Goal: Task Accomplishment & Management: Manage account settings

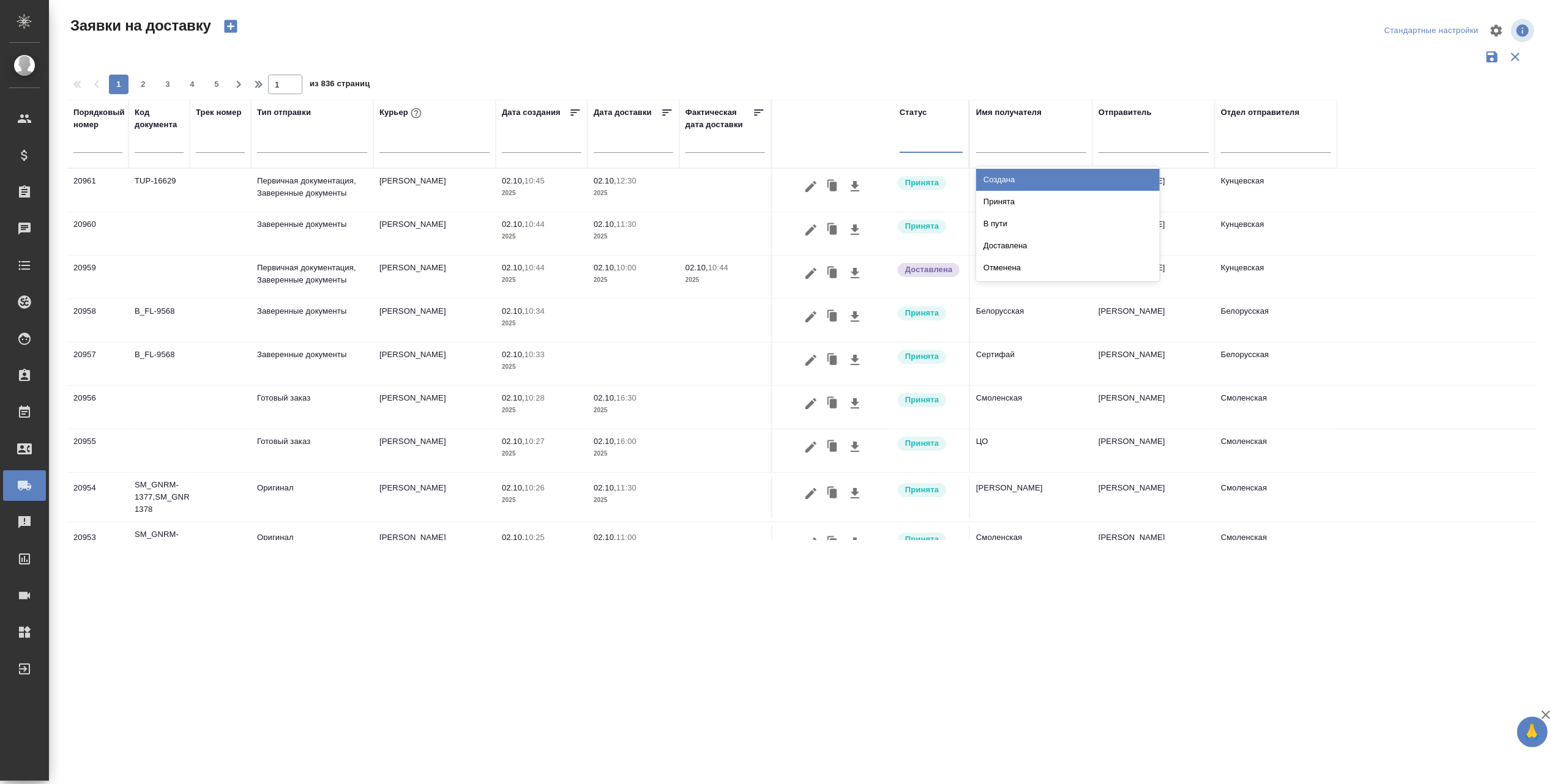
click at [936, 142] on div at bounding box center [931, 140] width 63 height 18
click at [997, 175] on div "Создана" at bounding box center [1068, 180] width 183 height 22
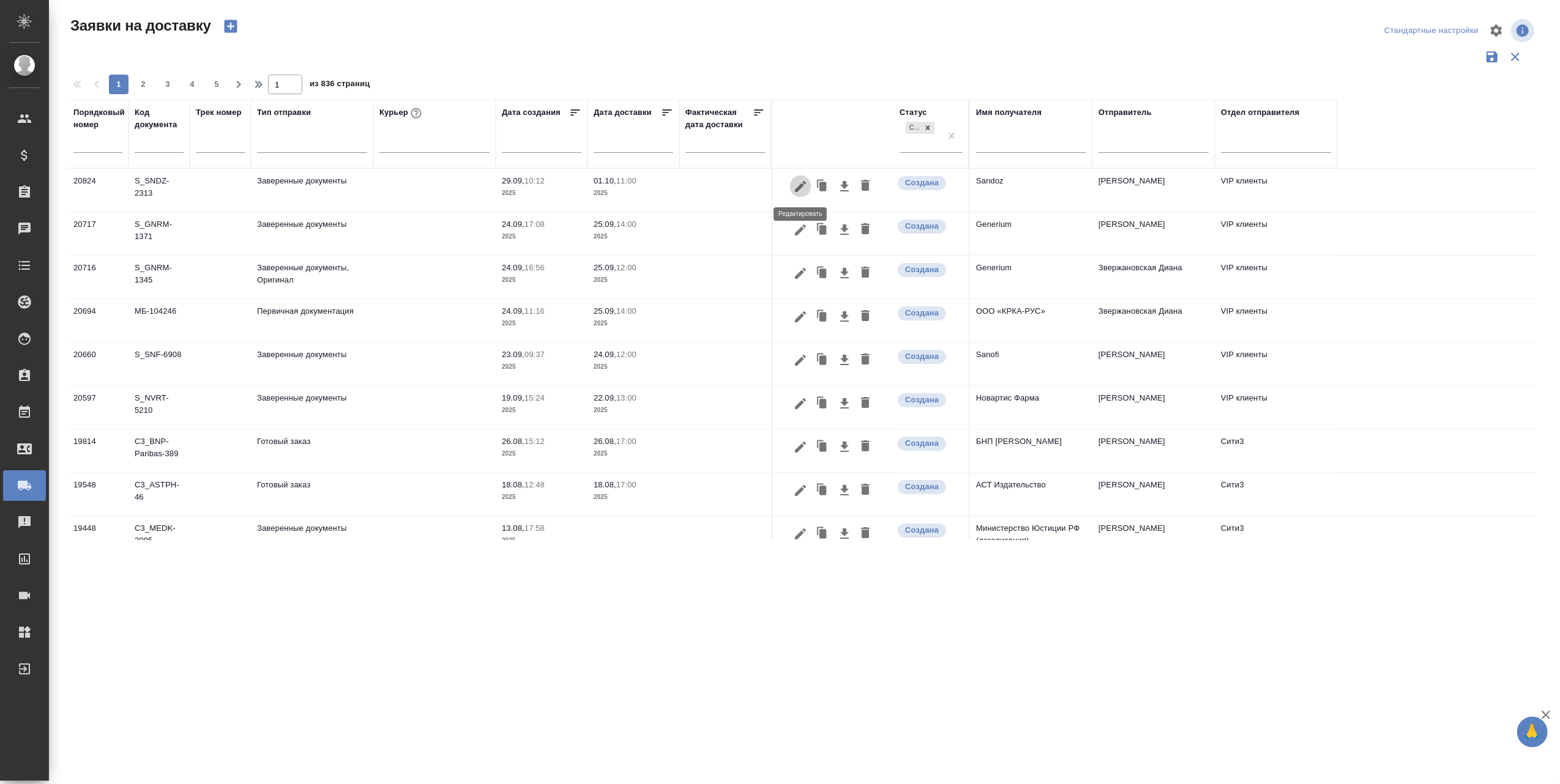
click at [799, 186] on icon "button" at bounding box center [800, 186] width 11 height 11
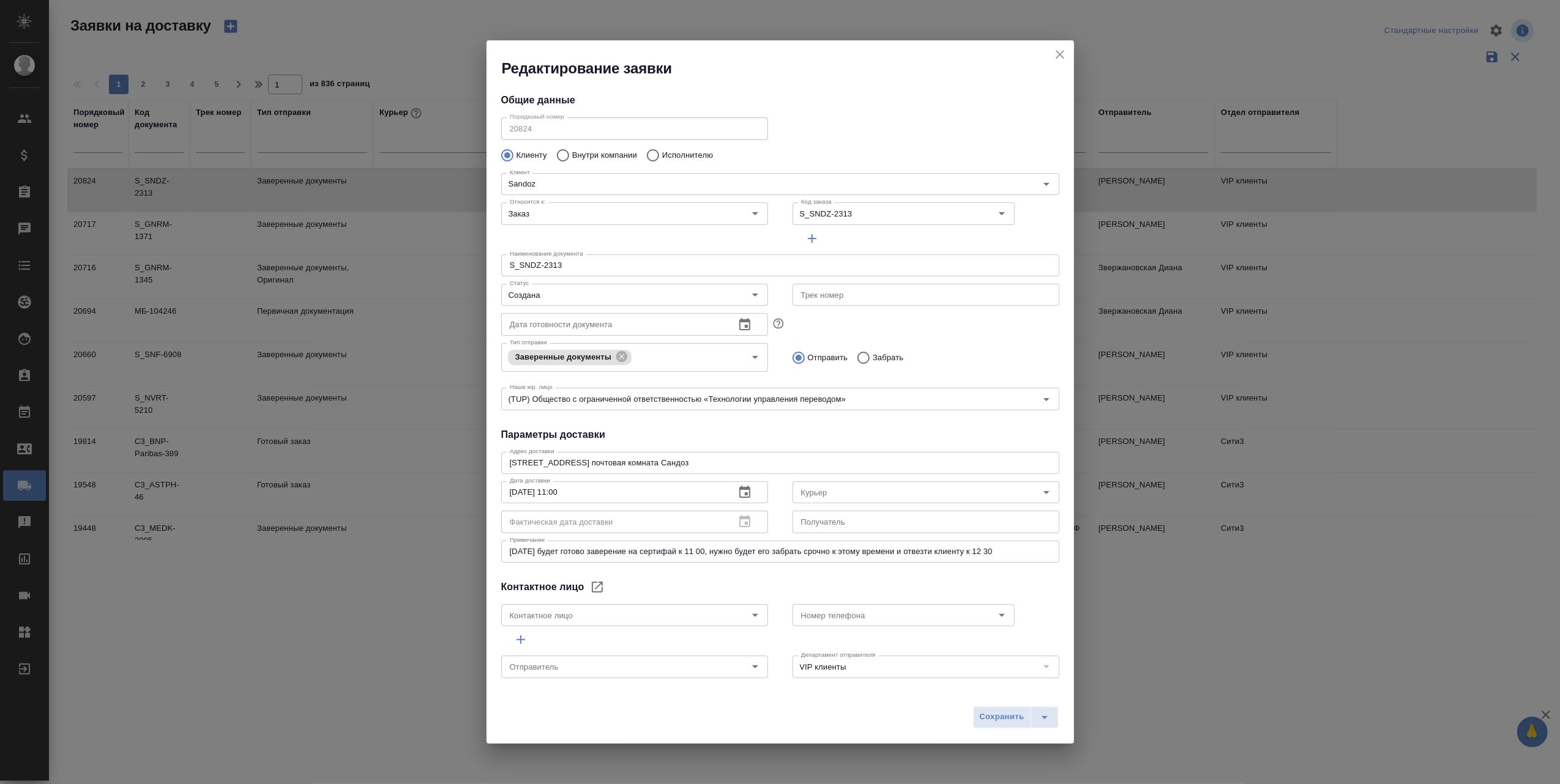
type input "[PERSON_NAME]"
type input "[PHONE_NUMBER]"
type input "[PERSON_NAME]"
click at [1060, 52] on icon "close" at bounding box center [1060, 54] width 15 height 15
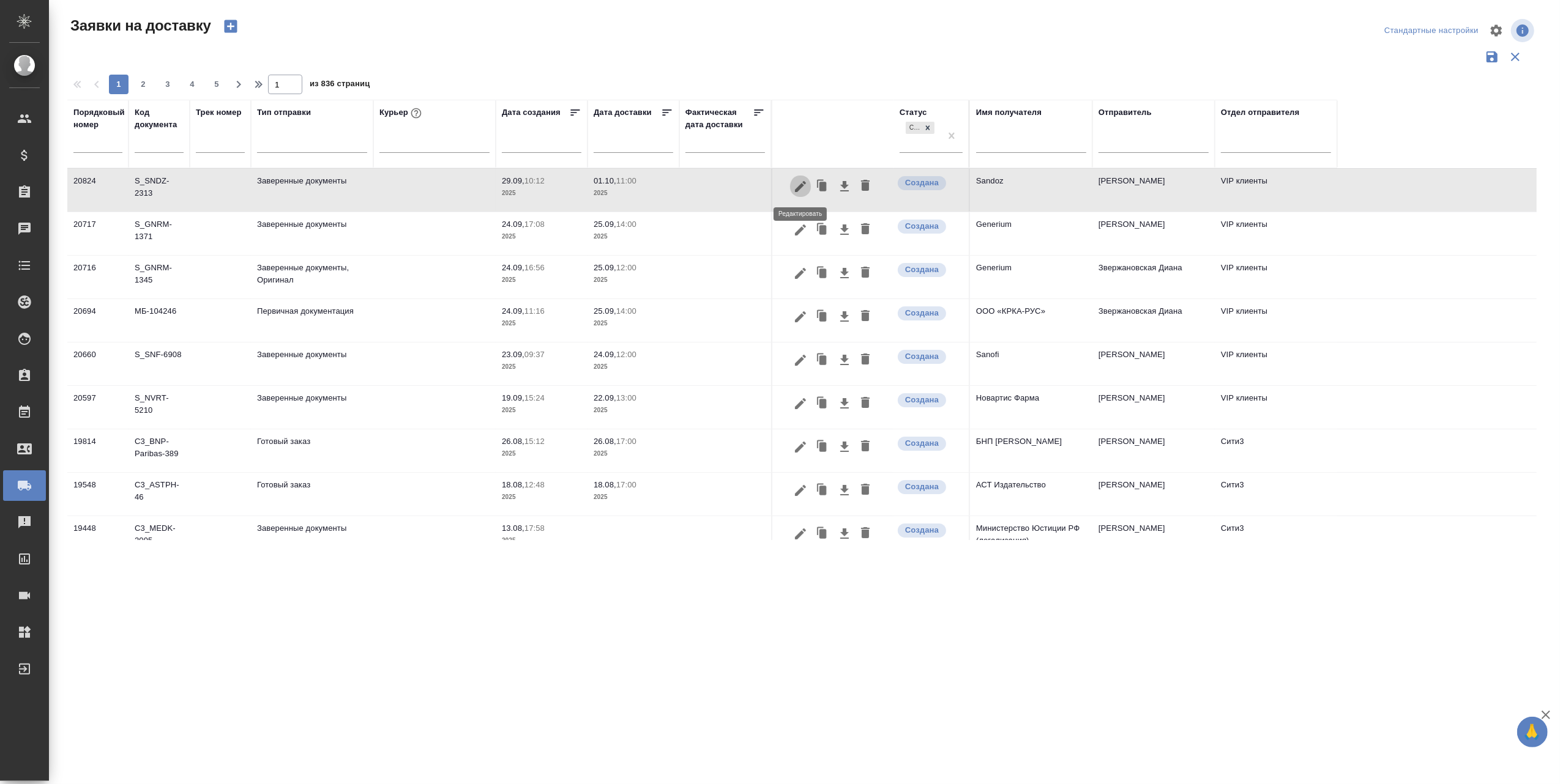
click at [799, 186] on icon "button" at bounding box center [800, 186] width 11 height 11
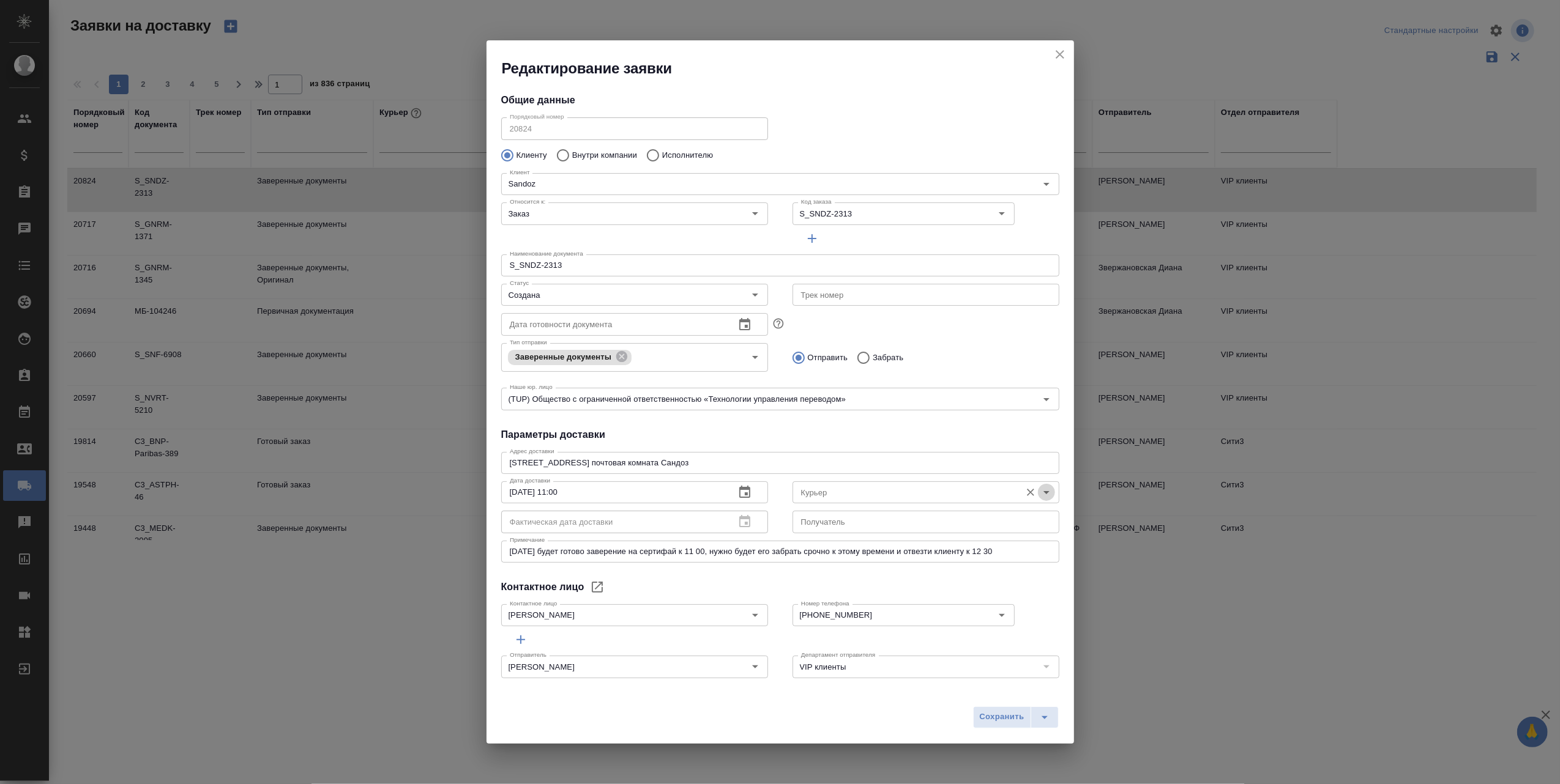
click at [1039, 492] on icon "Open" at bounding box center [1046, 492] width 15 height 15
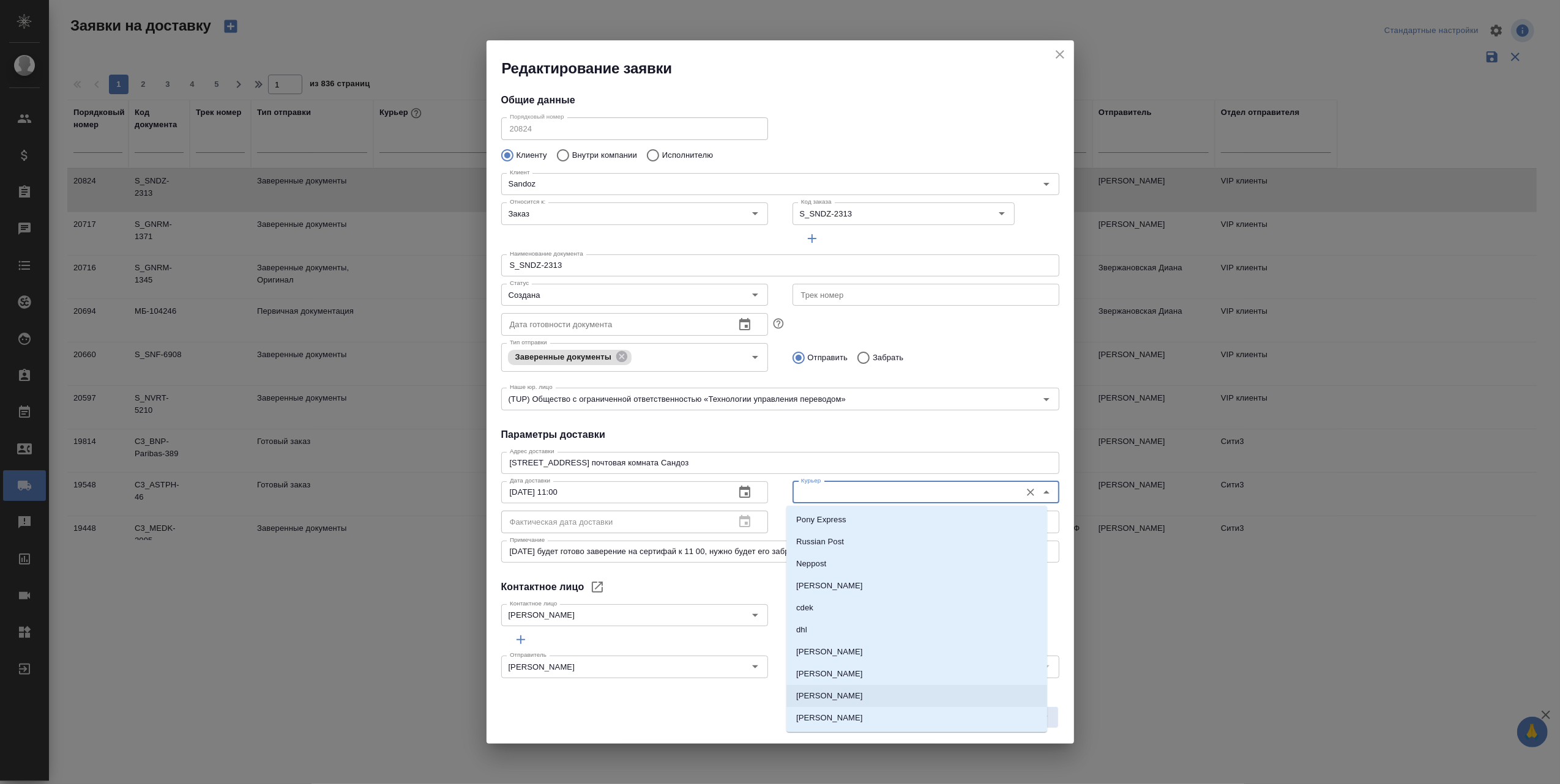
click at [863, 695] on p "[PERSON_NAME]" at bounding box center [830, 696] width 67 height 12
type input "[PERSON_NAME]"
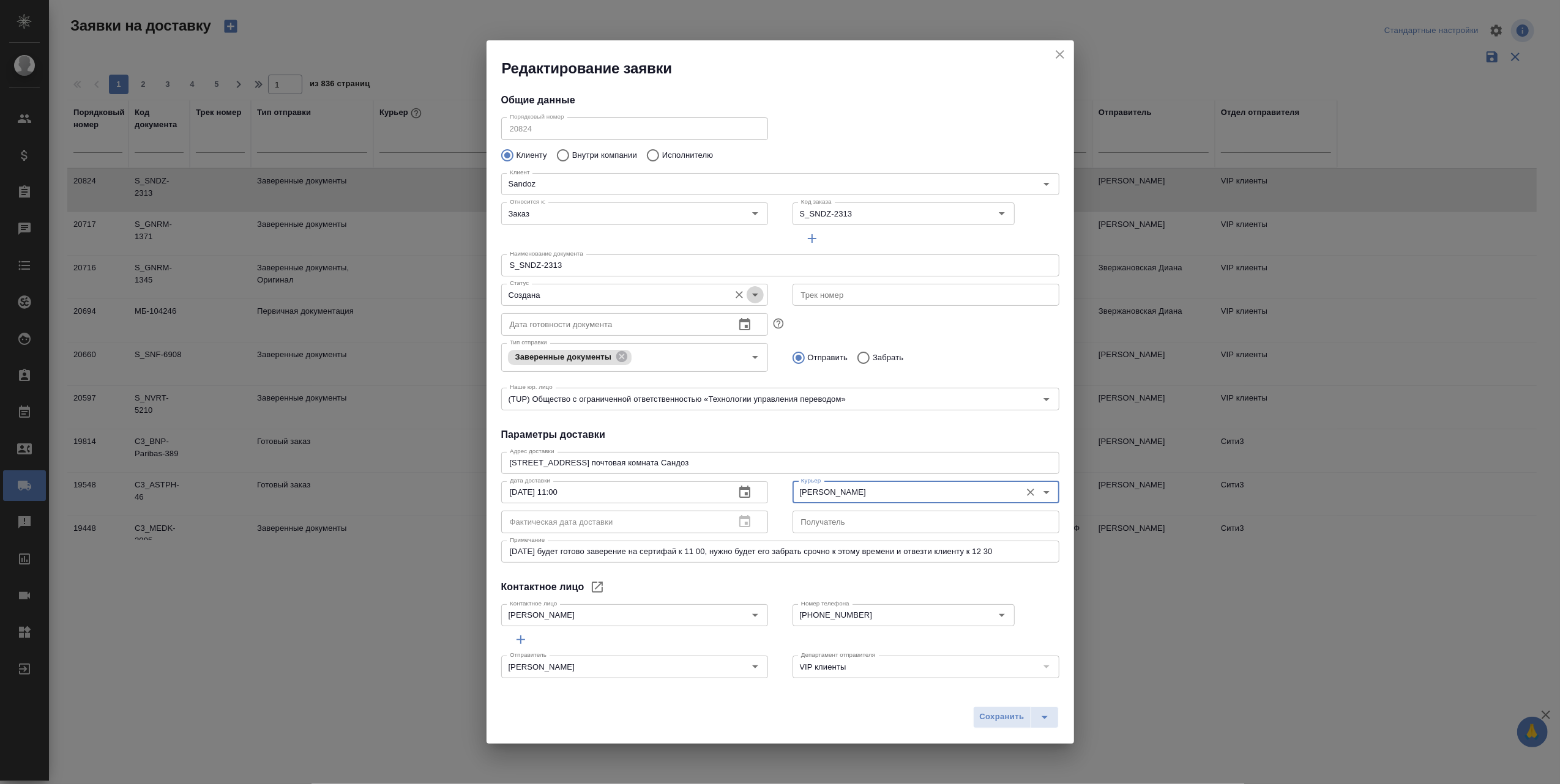
click at [752, 294] on icon "Open" at bounding box center [755, 295] width 15 height 15
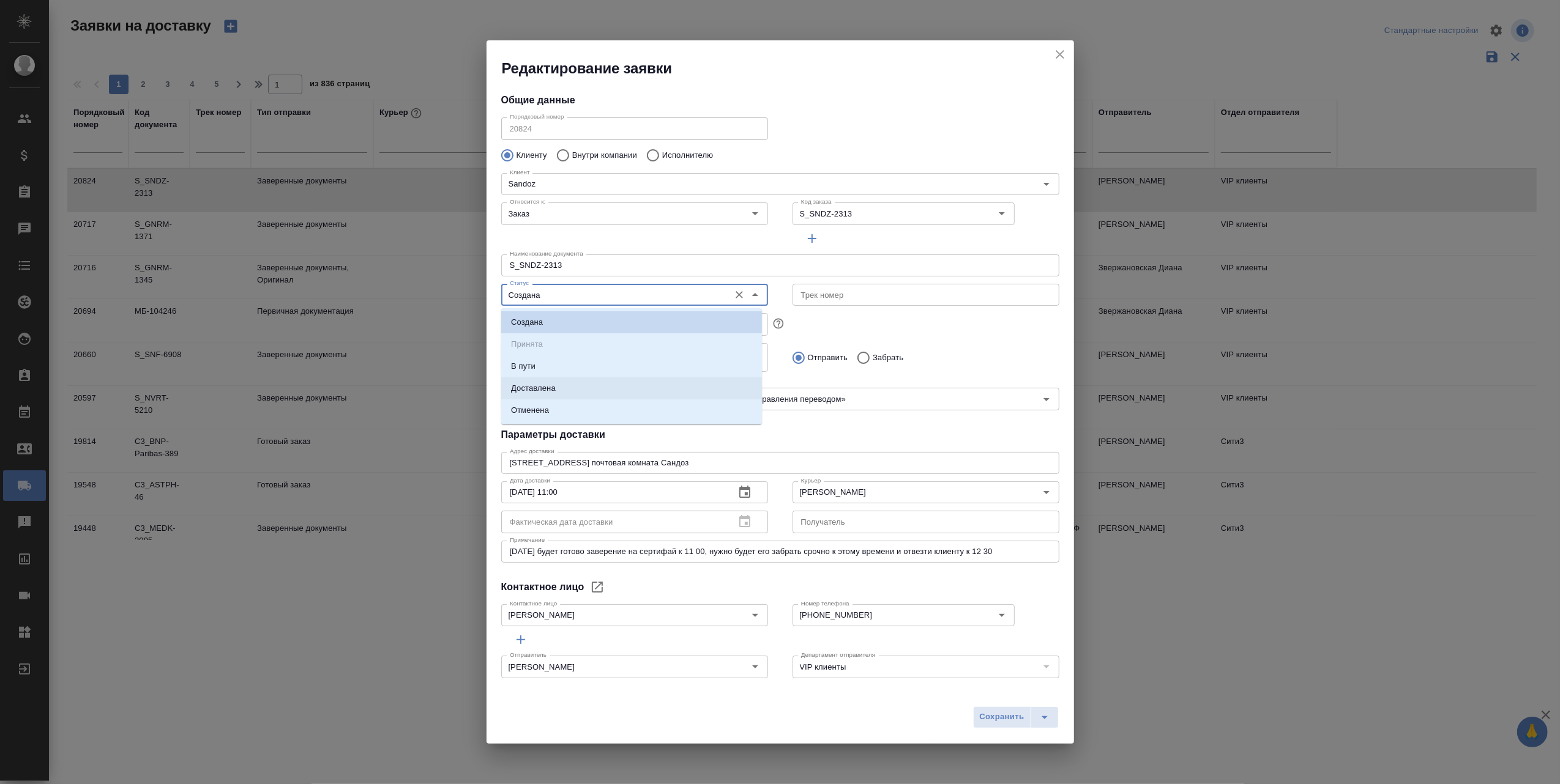
click at [638, 382] on li "Доставлена" at bounding box center [631, 388] width 261 height 22
type input "Доставлена"
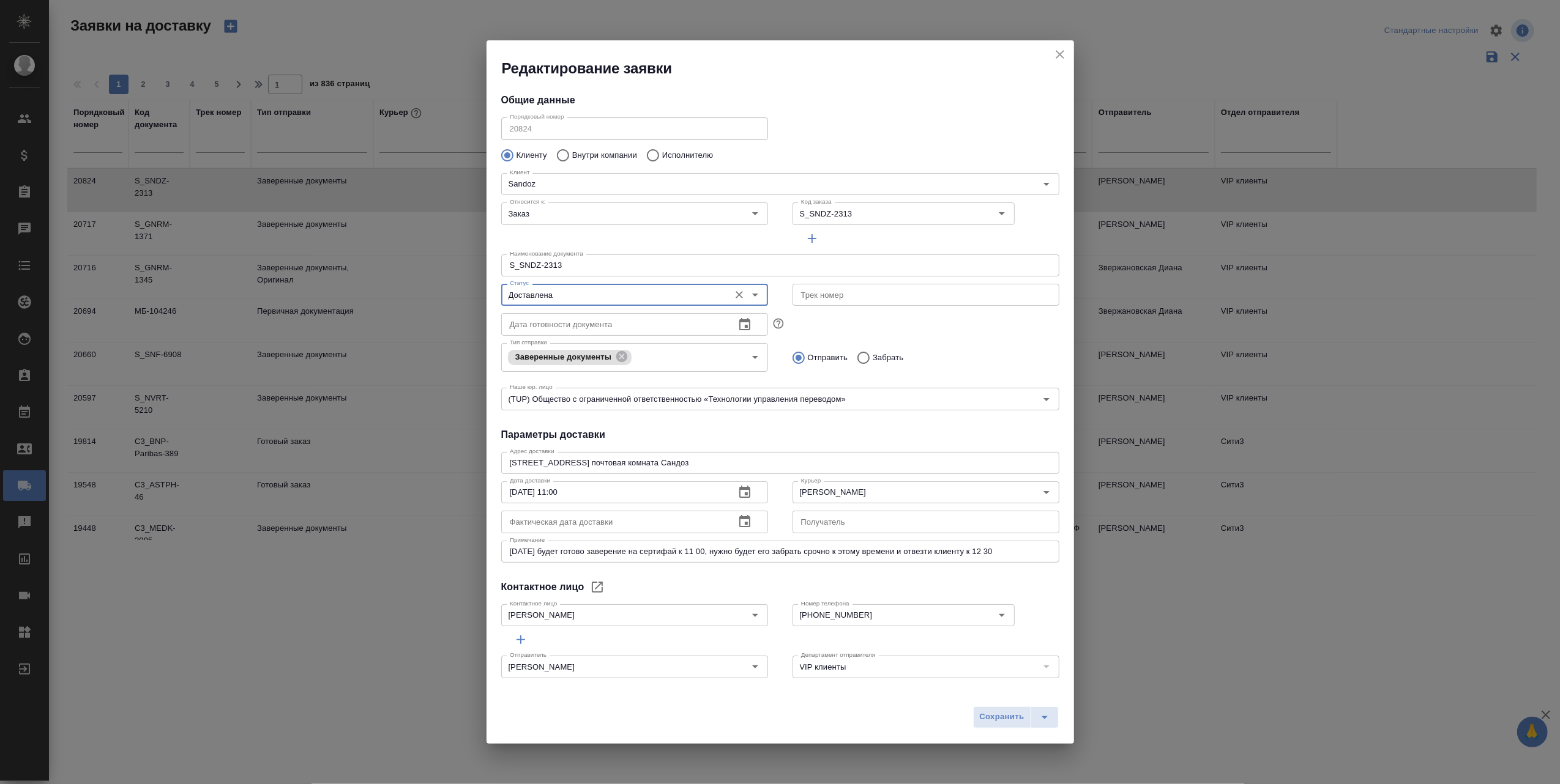
click at [739, 524] on icon "button" at bounding box center [745, 521] width 11 height 12
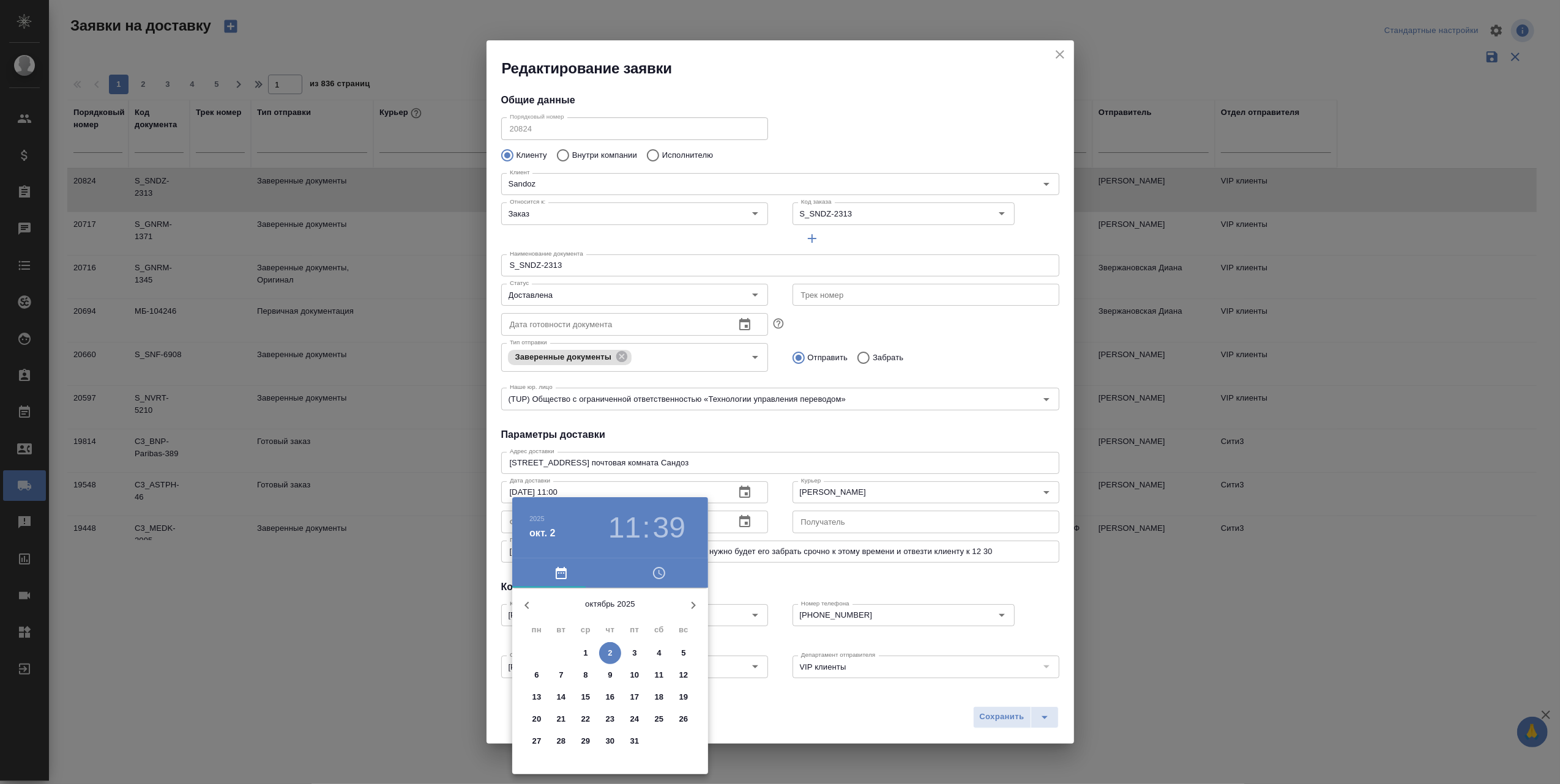
click at [585, 650] on p "1" at bounding box center [585, 653] width 4 height 12
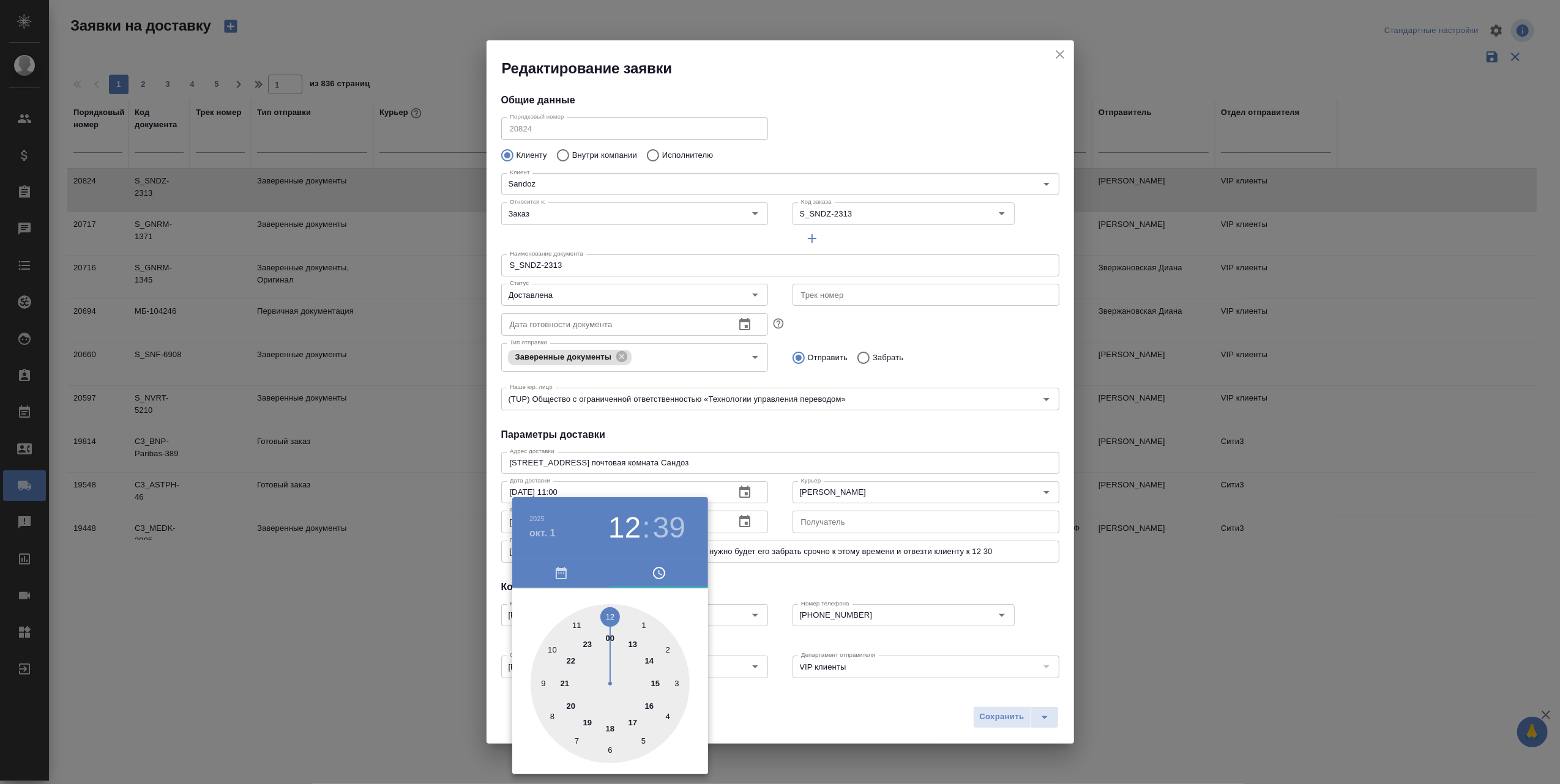
drag, startPoint x: 578, startPoint y: 625, endPoint x: 564, endPoint y: 708, distance: 84.2
click at [618, 618] on div at bounding box center [610, 684] width 159 height 159
type input "[DATE] 12:53"
drag, startPoint x: 556, startPoint y: 716, endPoint x: 571, endPoint y: 642, distance: 75.5
click at [571, 642] on div at bounding box center [610, 684] width 159 height 159
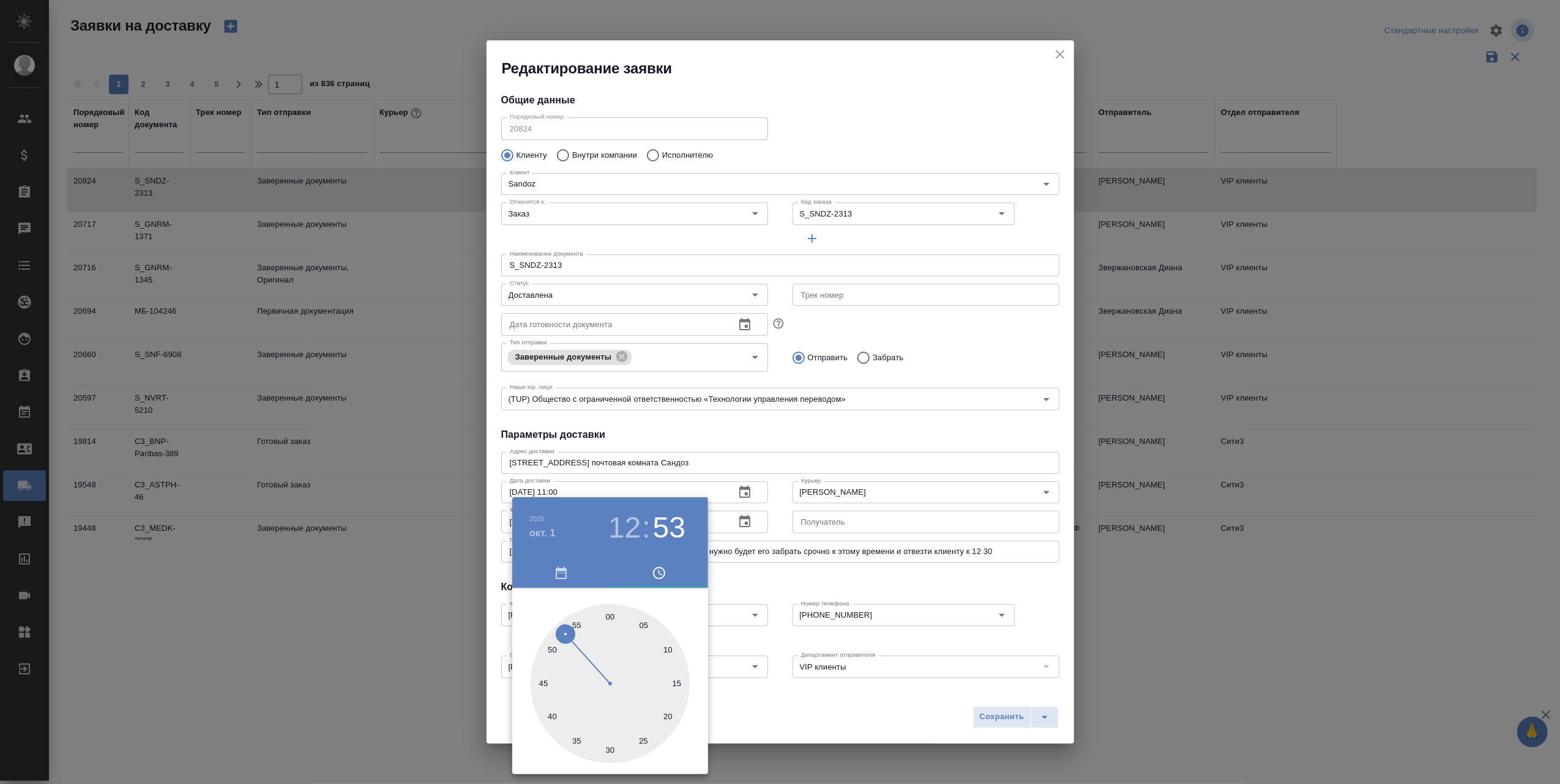
click at [825, 717] on div at bounding box center [780, 392] width 1560 height 784
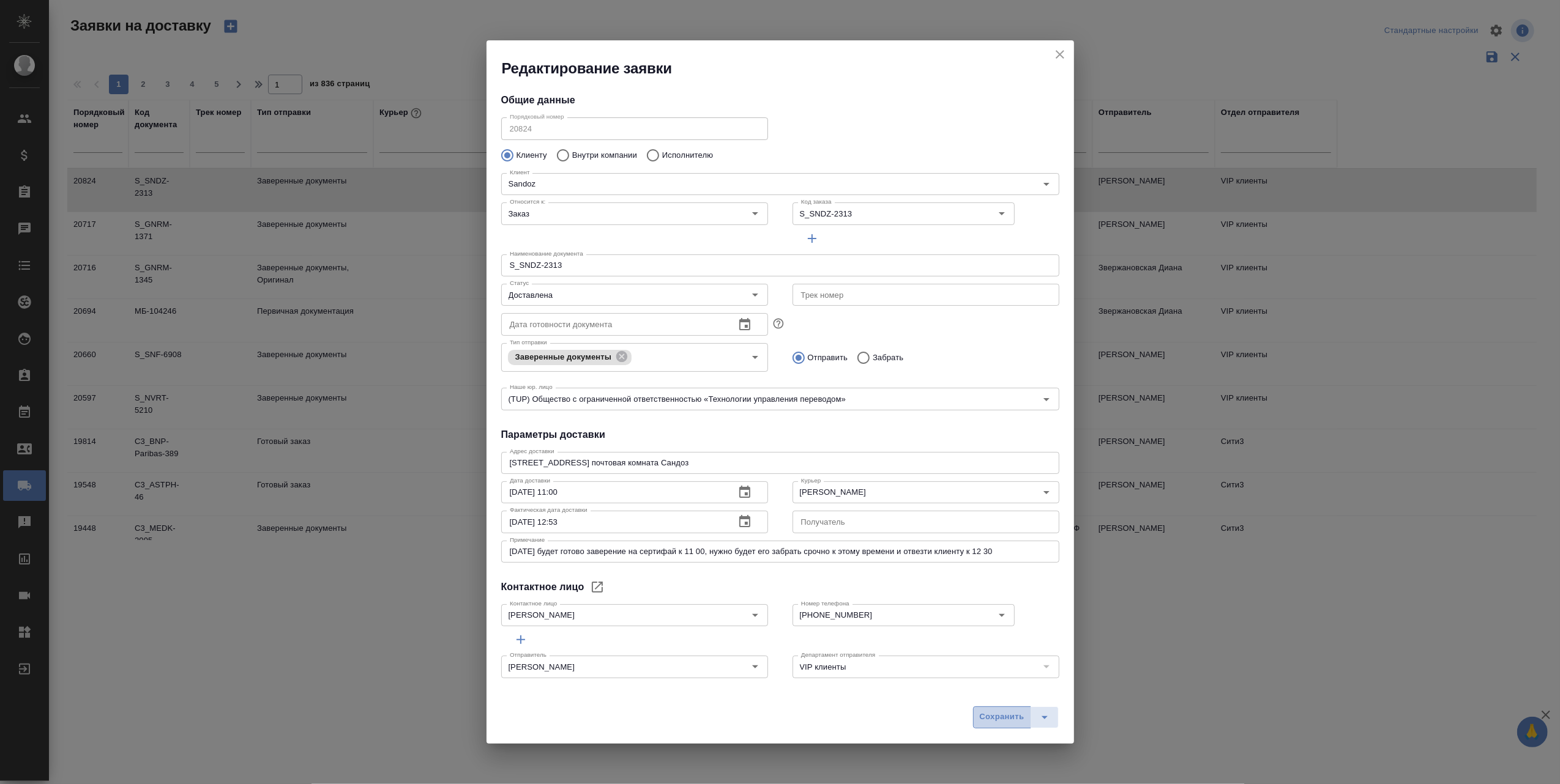
click at [999, 721] on span "Сохранить" at bounding box center [1002, 717] width 45 height 14
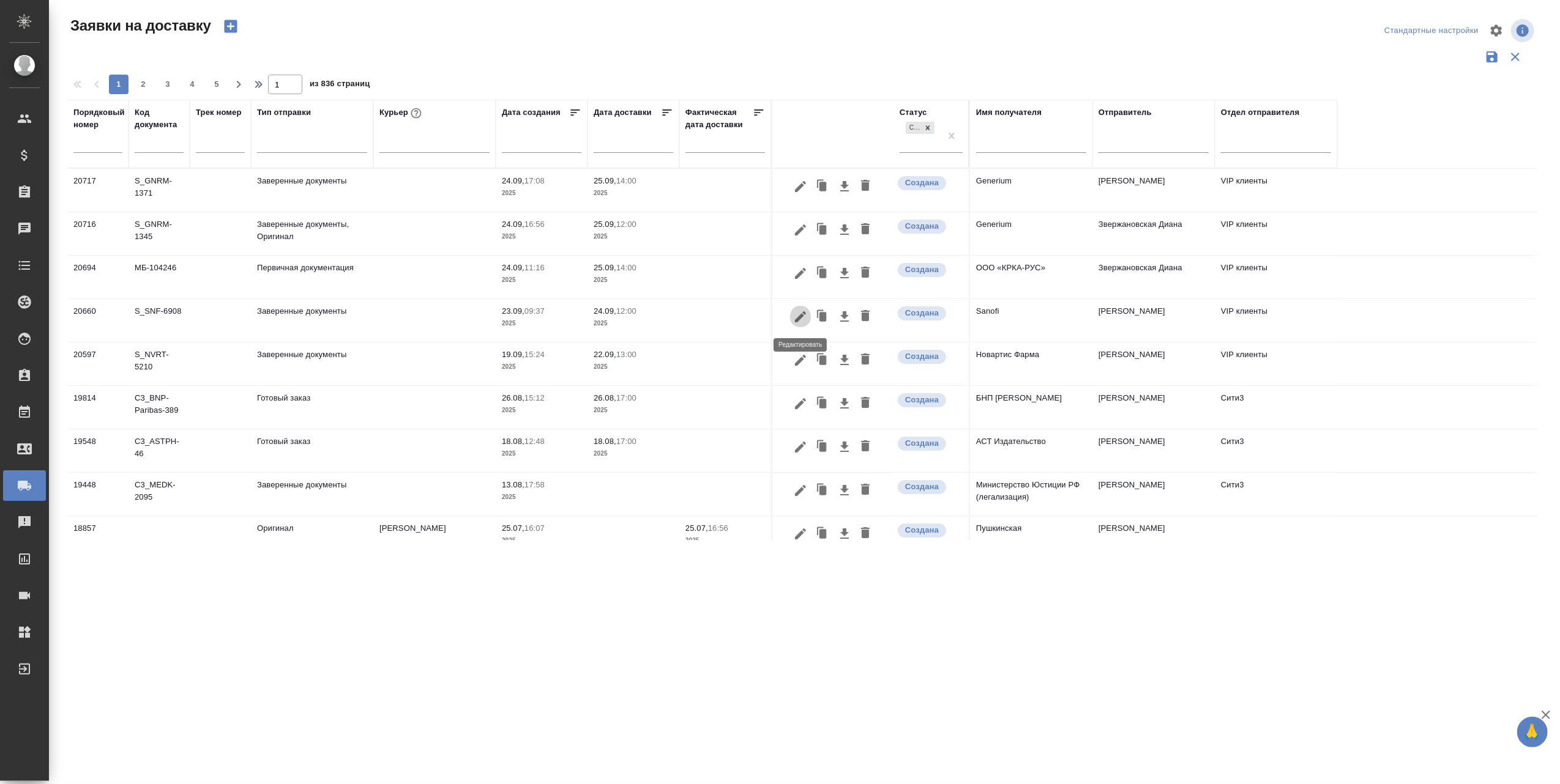
click at [799, 315] on icon "button" at bounding box center [800, 317] width 15 height 15
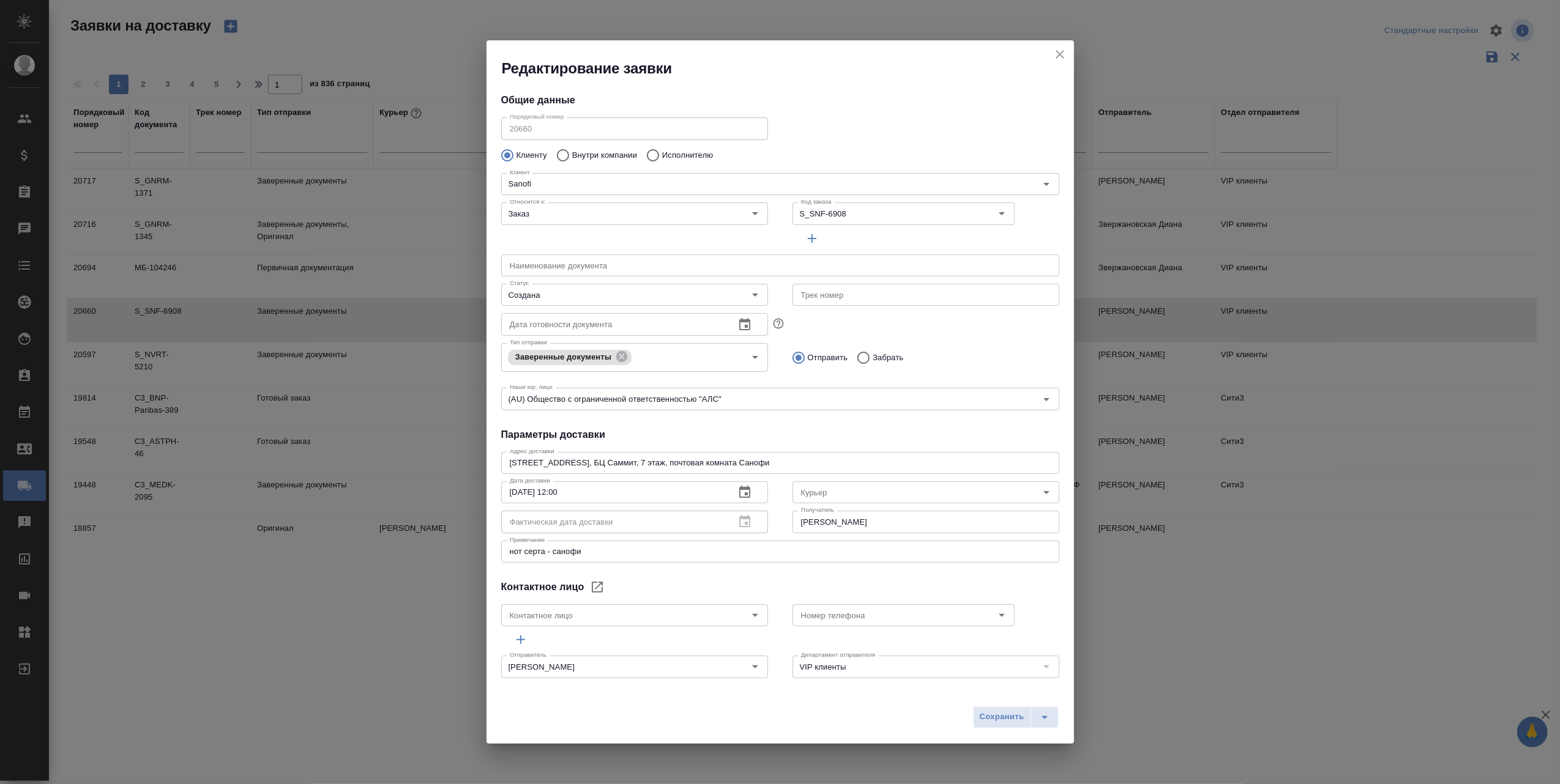
type input "Ternovaia [PERSON_NAME]"
click at [1043, 492] on icon "Open" at bounding box center [1046, 492] width 6 height 3
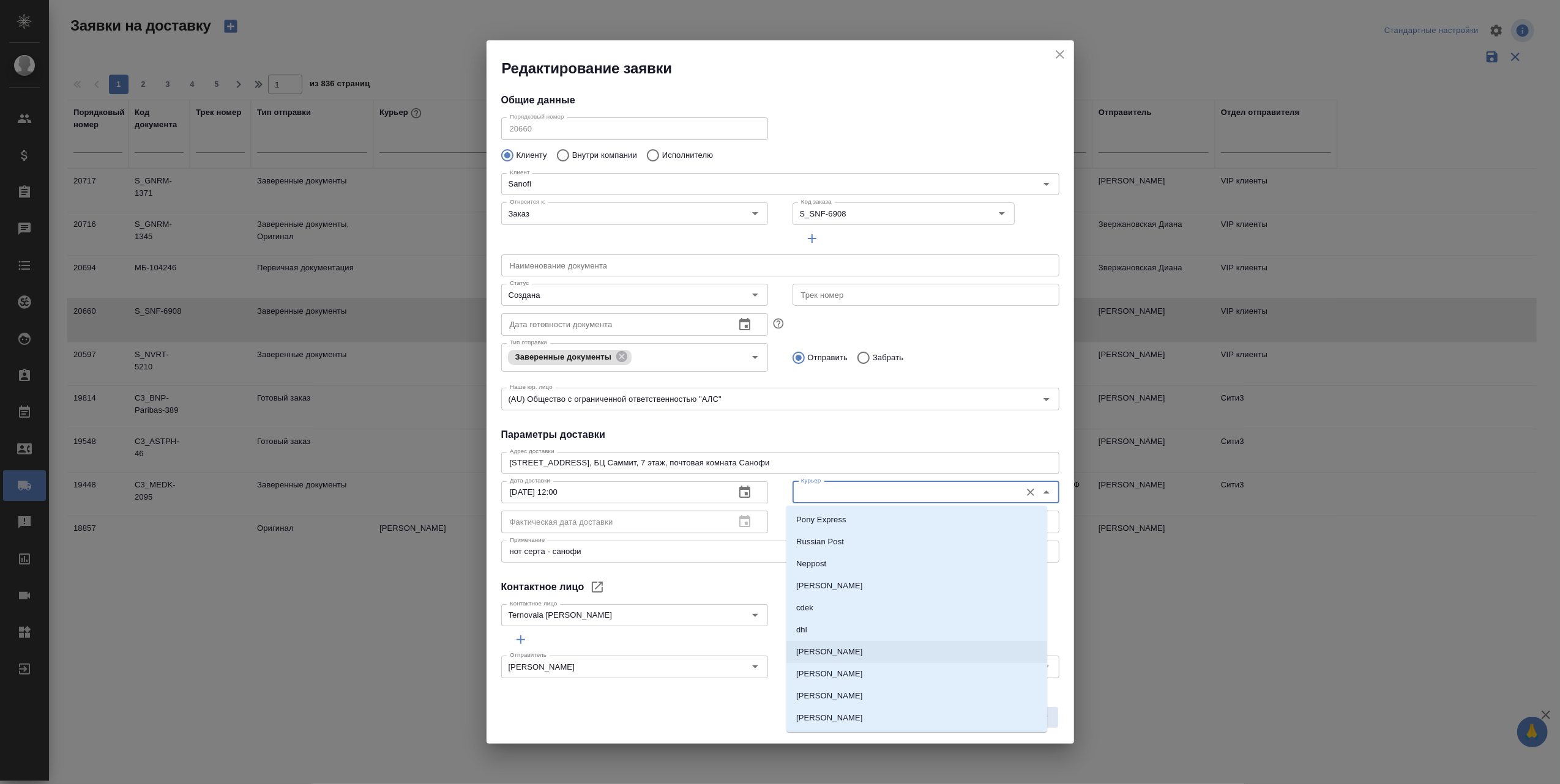
click at [842, 655] on p "[PERSON_NAME]" at bounding box center [830, 652] width 67 height 12
type input "[PERSON_NAME]"
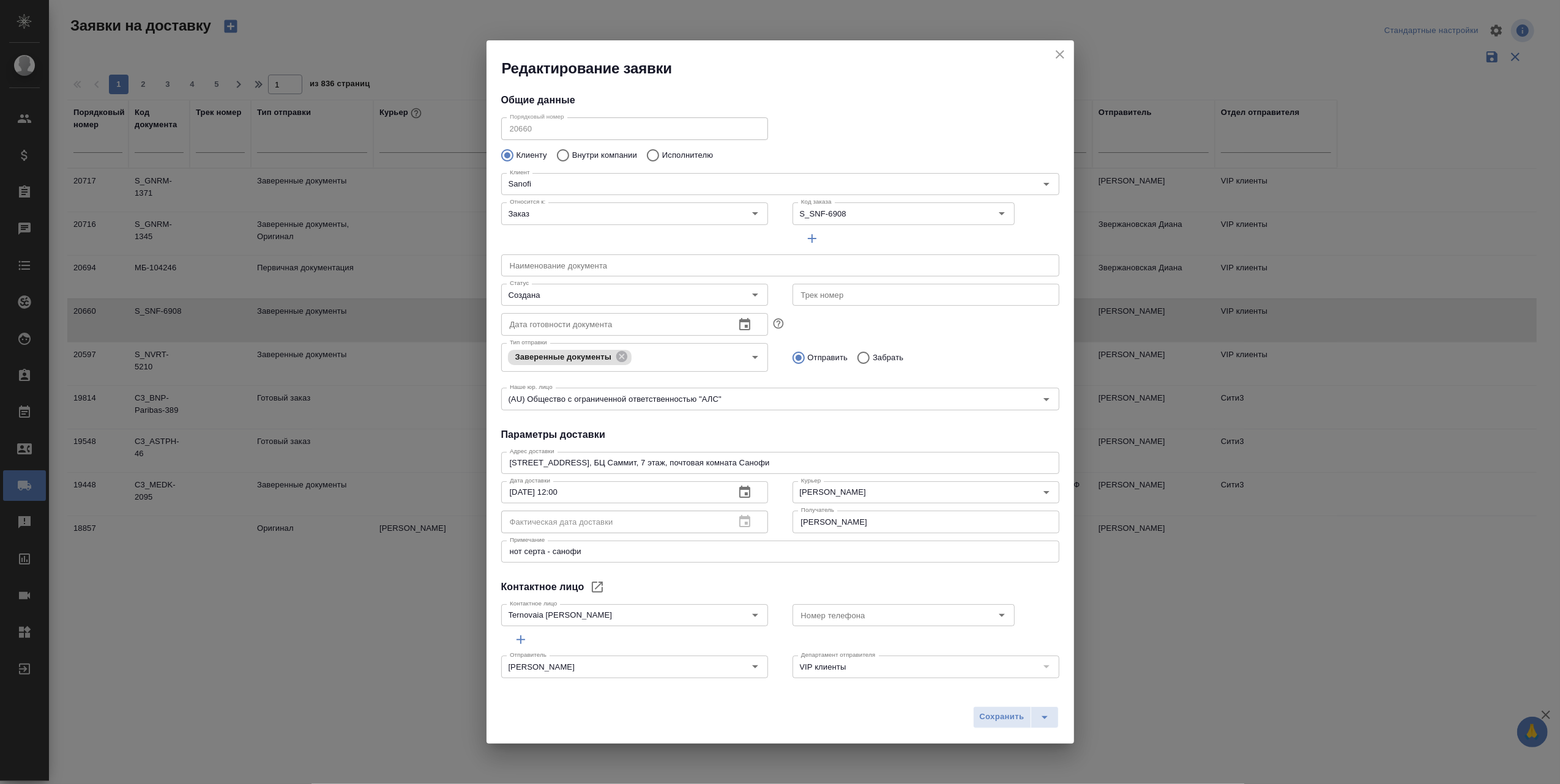
click at [737, 520] on div "Фактическая дата доставки" at bounding box center [634, 522] width 267 height 22
click at [750, 294] on icon "Open" at bounding box center [755, 295] width 15 height 15
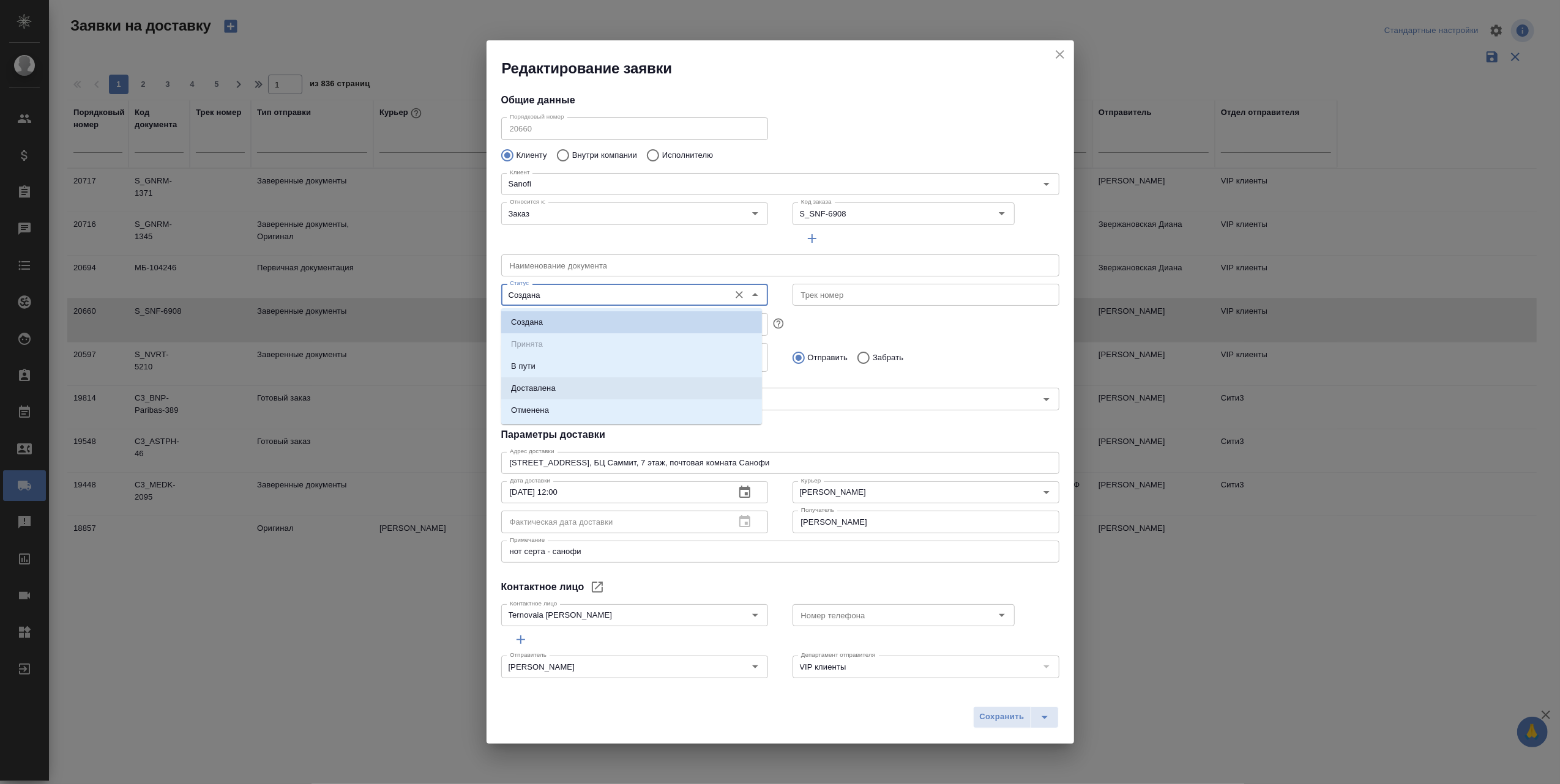
click at [562, 388] on li "Доставлена" at bounding box center [631, 388] width 261 height 22
type input "Доставлена"
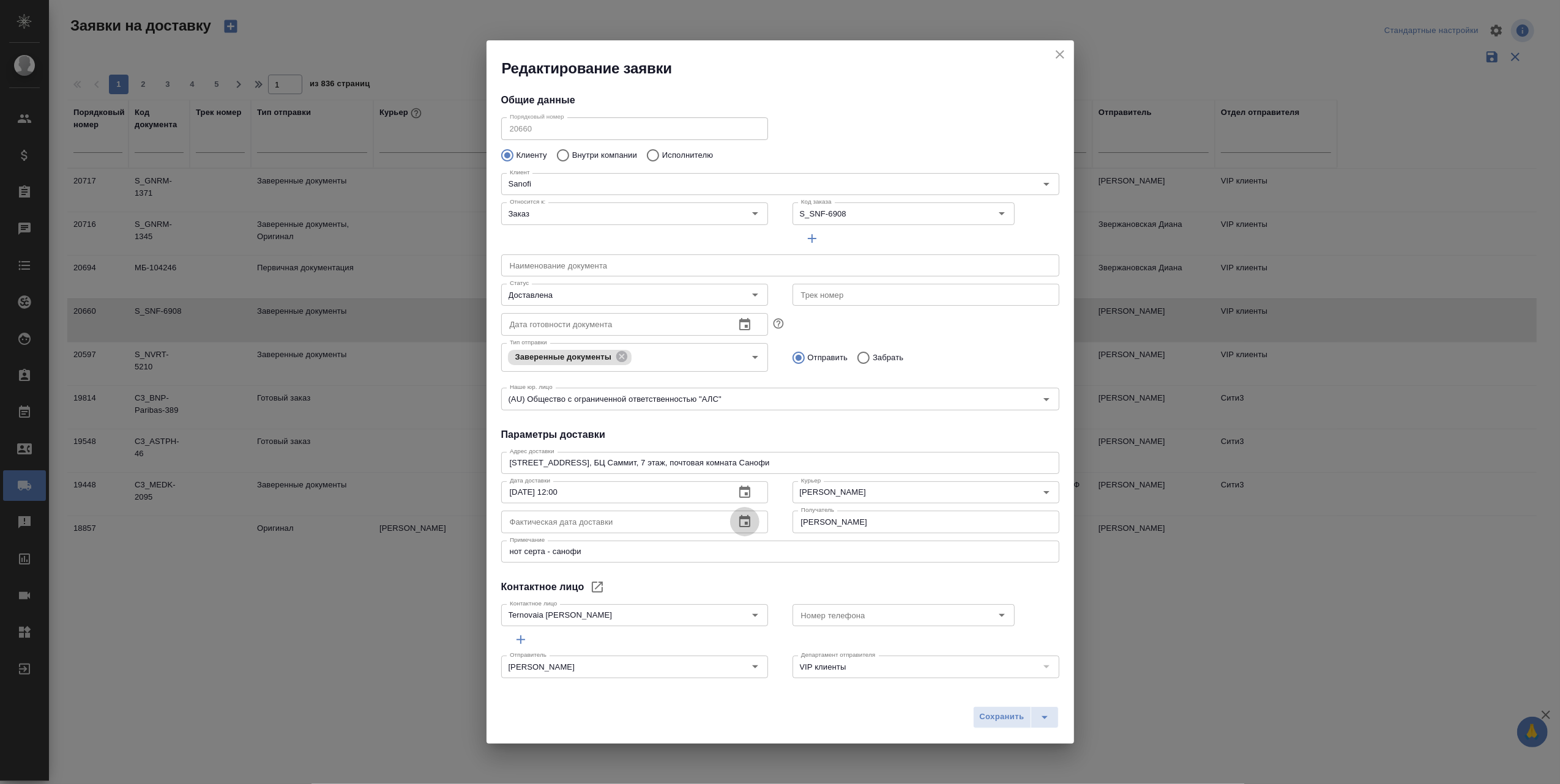
click at [739, 520] on icon "button" at bounding box center [745, 521] width 11 height 12
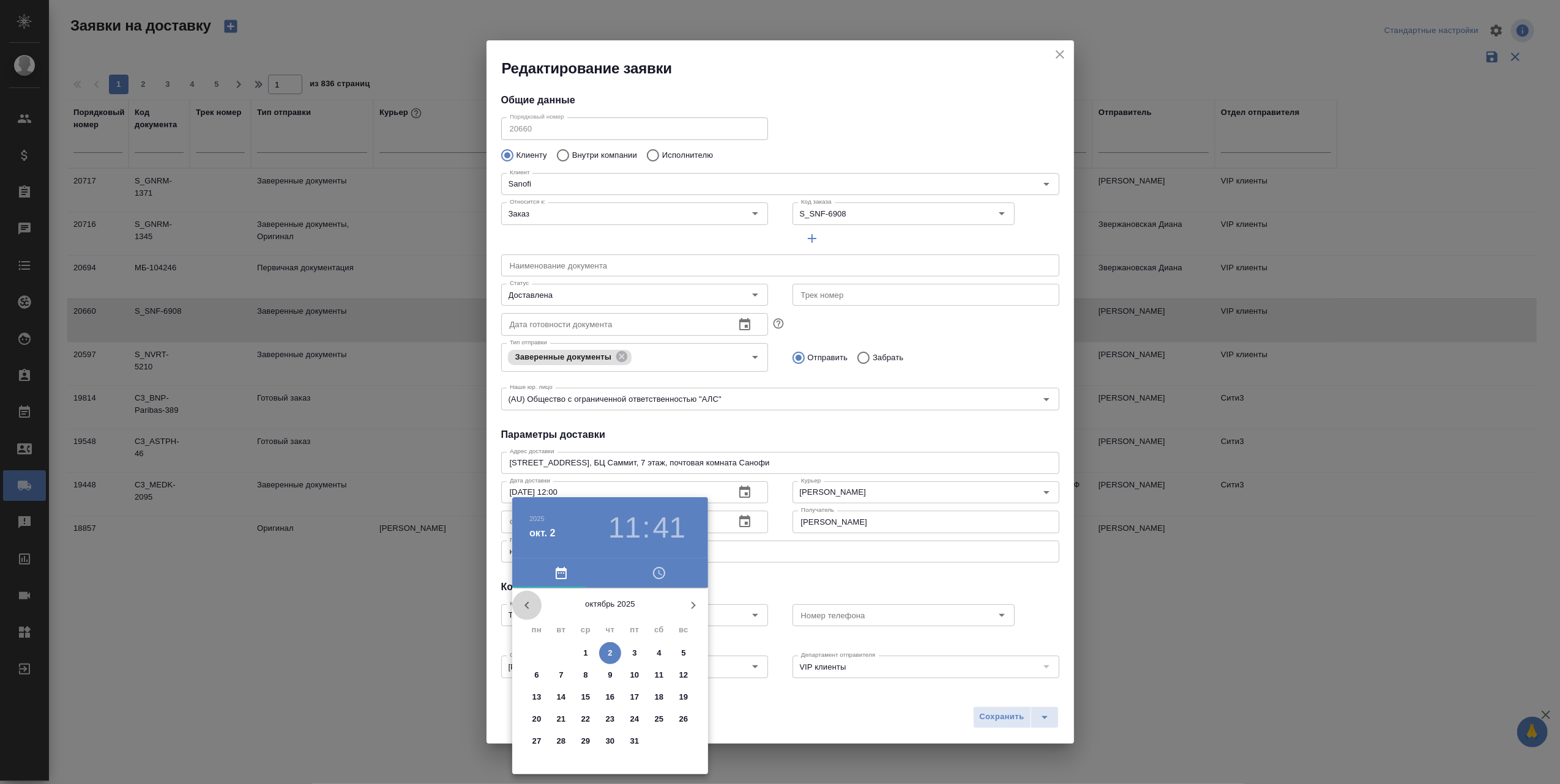
click at [525, 600] on icon "button" at bounding box center [527, 606] width 15 height 15
click at [585, 720] on p "24" at bounding box center [585, 720] width 9 height 12
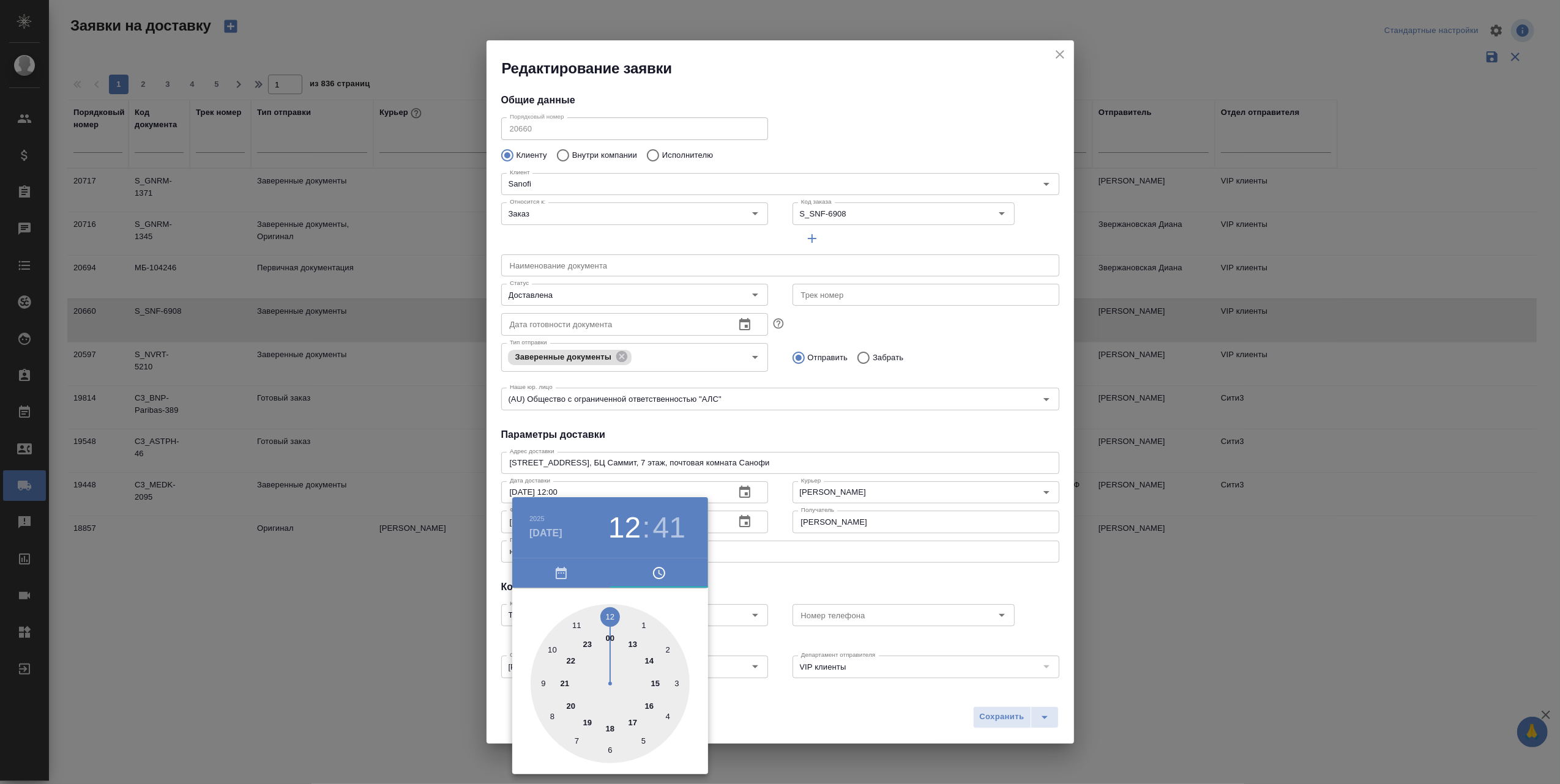
drag, startPoint x: 581, startPoint y: 627, endPoint x: 615, endPoint y: 627, distance: 34.0
click at [615, 627] on div at bounding box center [610, 684] width 159 height 159
type input "[DATE] 12:30"
drag, startPoint x: 542, startPoint y: 711, endPoint x: 607, endPoint y: 759, distance: 80.8
click at [607, 759] on div at bounding box center [610, 684] width 159 height 159
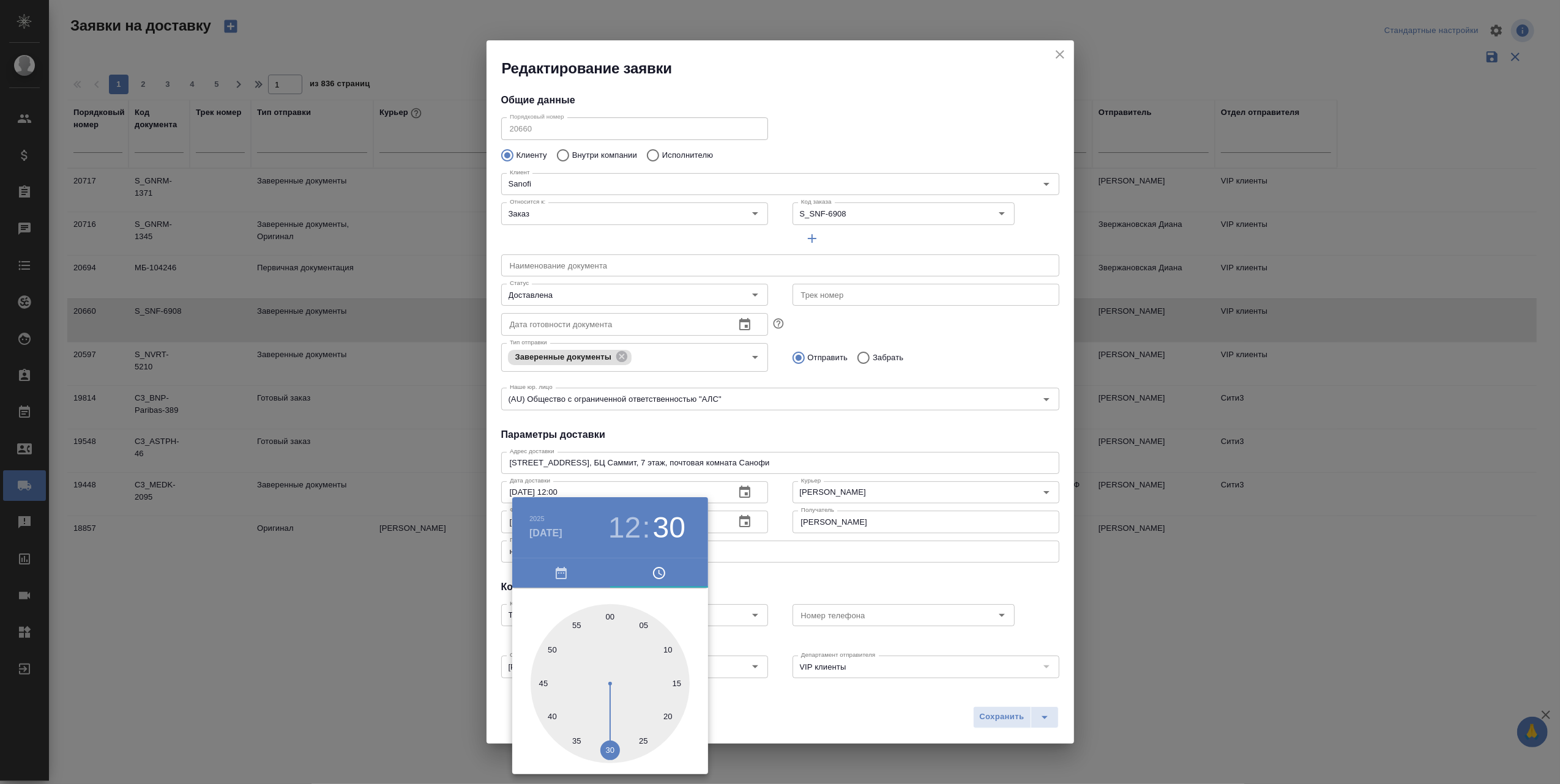
click at [789, 721] on div at bounding box center [780, 392] width 1560 height 784
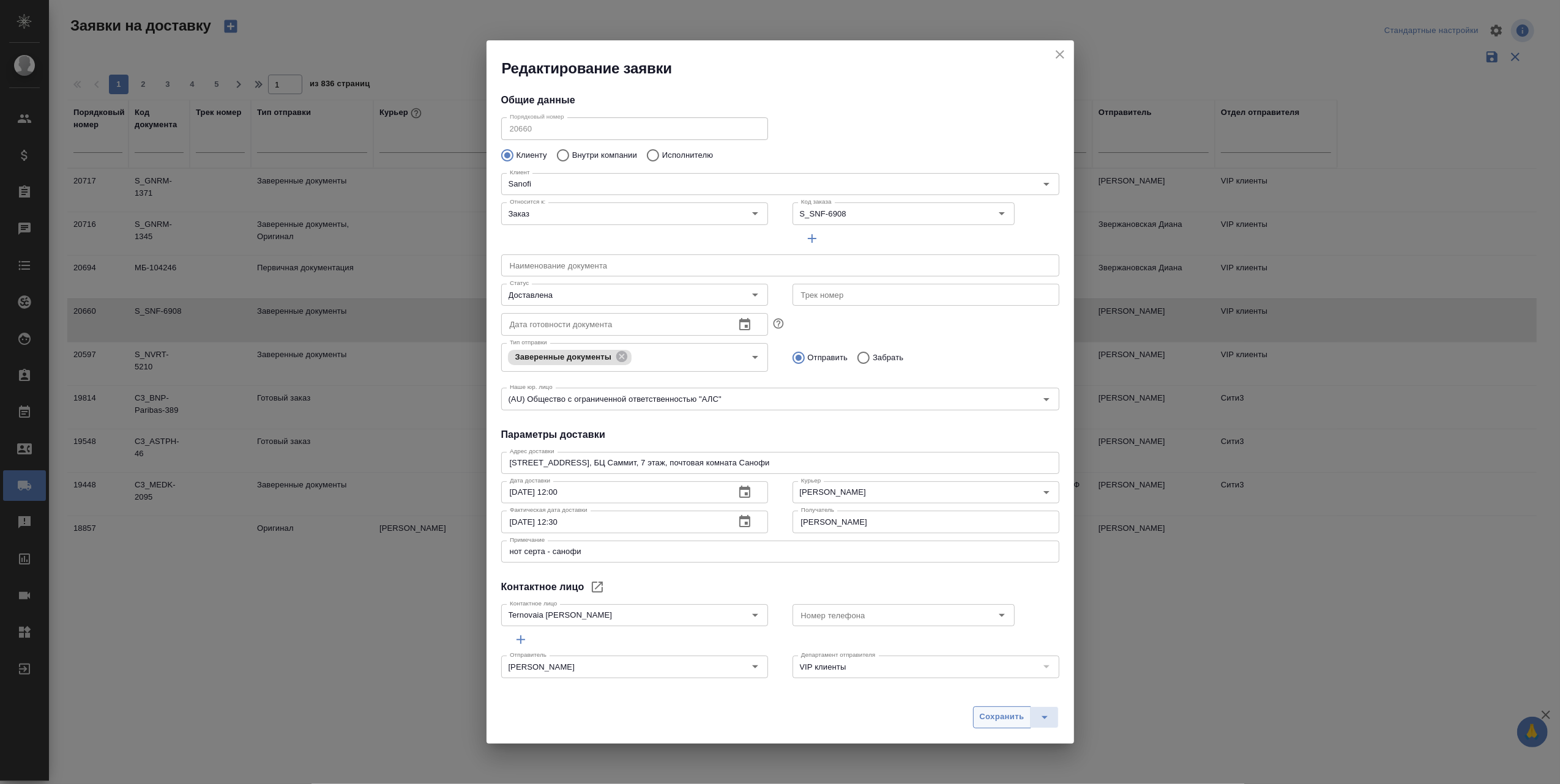
click at [989, 715] on span "Сохранить" at bounding box center [1002, 717] width 45 height 14
